Goal: Task Accomplishment & Management: Manage account settings

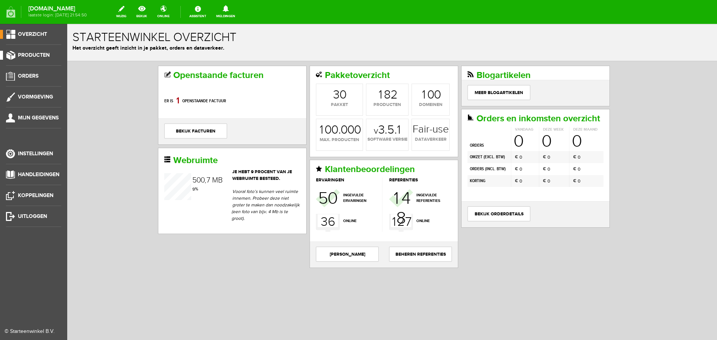
click at [33, 55] on span "Producten" at bounding box center [34, 55] width 32 height 6
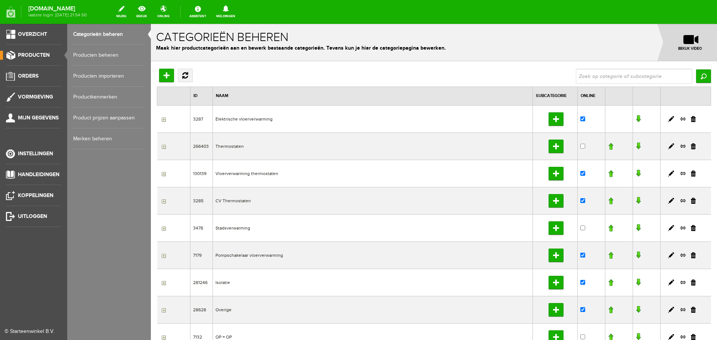
click at [92, 54] on link "Producten beheren" at bounding box center [109, 55] width 72 height 21
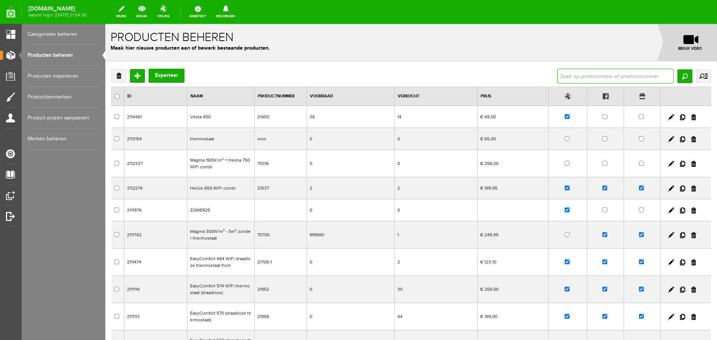
click at [567, 77] on input "text" at bounding box center [615, 76] width 117 height 15
type input "600"
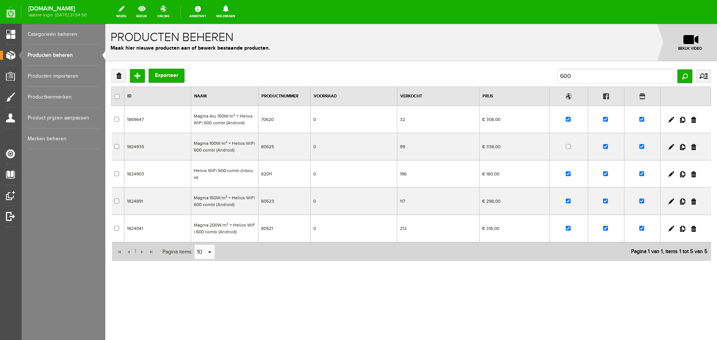
click at [223, 169] on td "Helios WiFi 600 combi (inbouw)" at bounding box center [224, 174] width 67 height 27
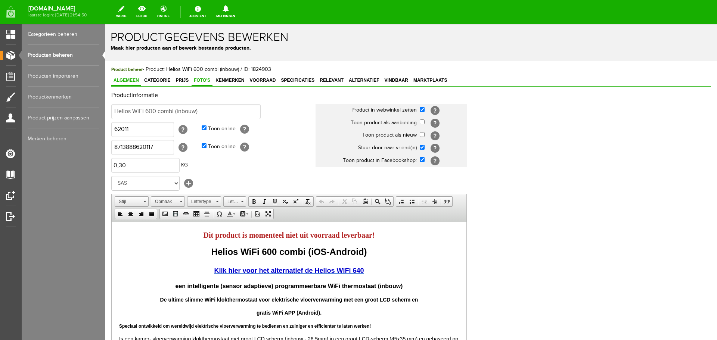
click at [203, 81] on span "Foto's" at bounding box center [202, 80] width 21 height 5
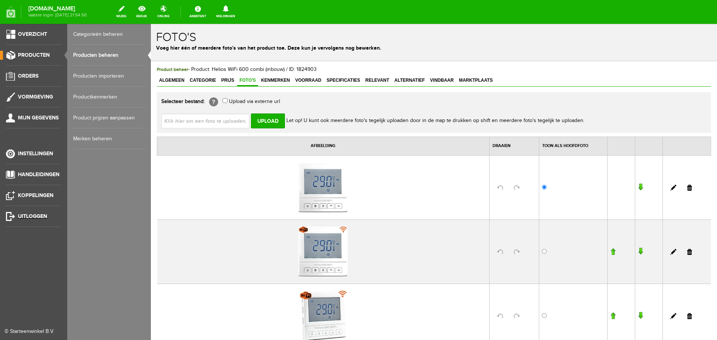
drag, startPoint x: 28, startPoint y: 216, endPoint x: 375, endPoint y: 27, distance: 395.1
click at [28, 216] on span "Uitloggen" at bounding box center [32, 216] width 29 height 6
